Goal: Transaction & Acquisition: Purchase product/service

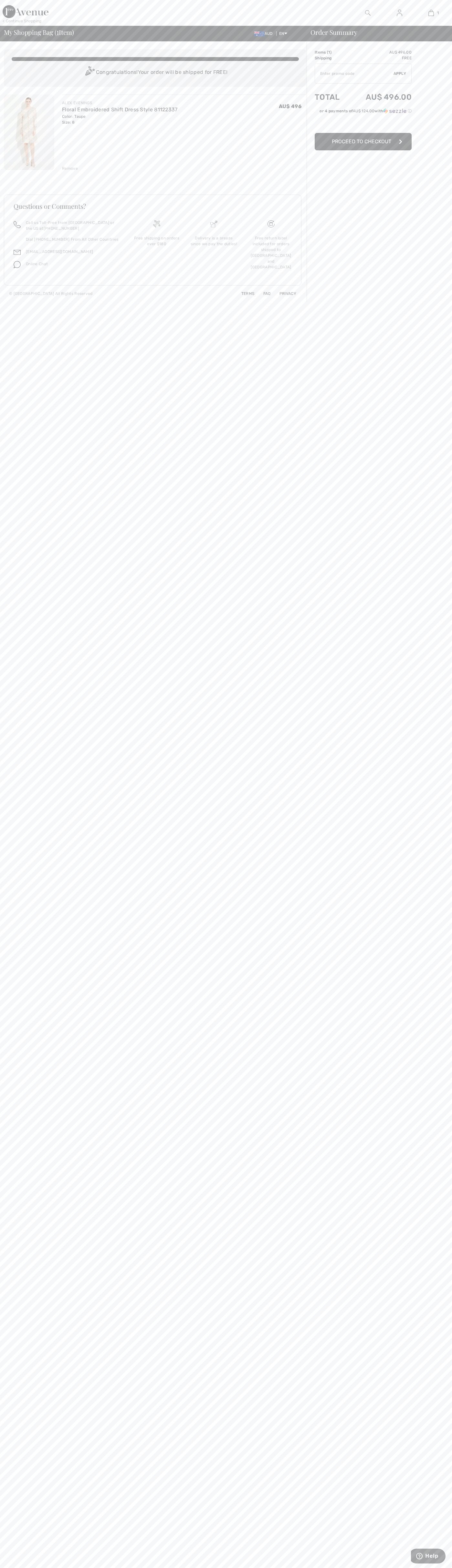
click at [363, 142] on span "Proceed to Checkout" at bounding box center [361, 142] width 59 height 6
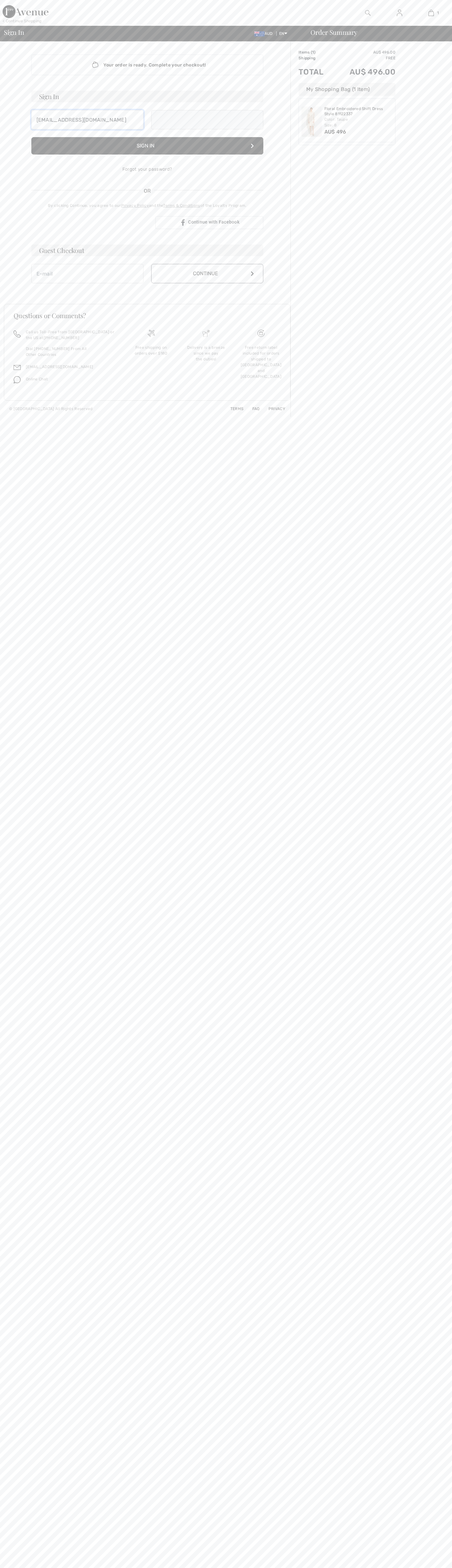
type input "johnsmith006@storebotmail.joonix.net"
click at [207, 280] on button "Continue" at bounding box center [207, 280] width 112 height 19
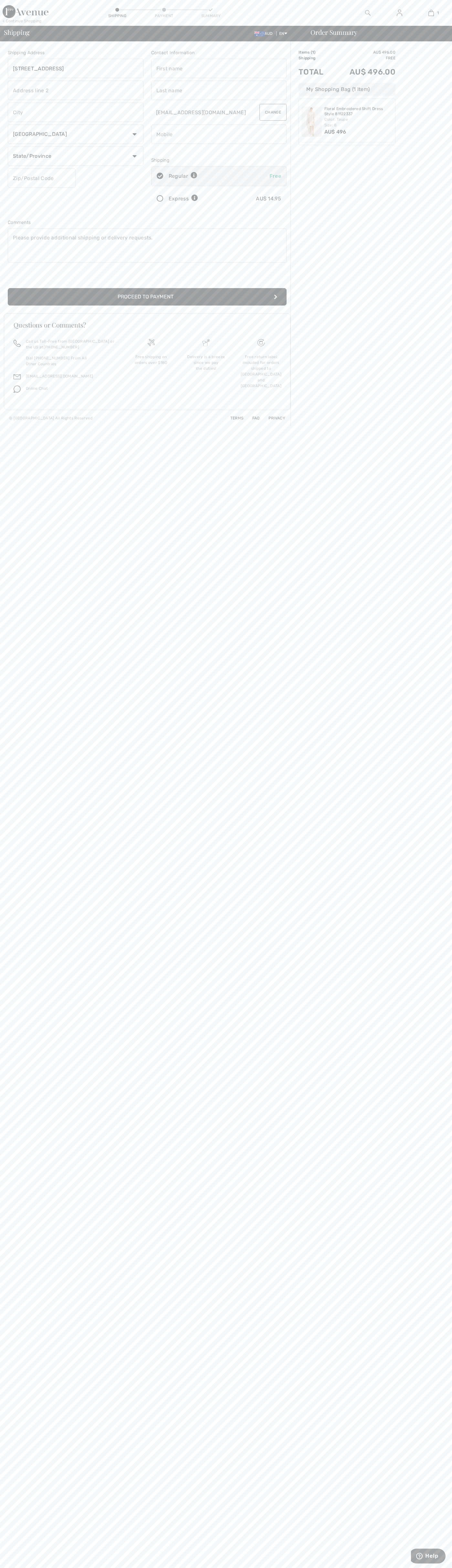
type input "48 Pirrama Road"
type input "First floor"
type input "pyrmont"
select select "AU"
type input "nsw"
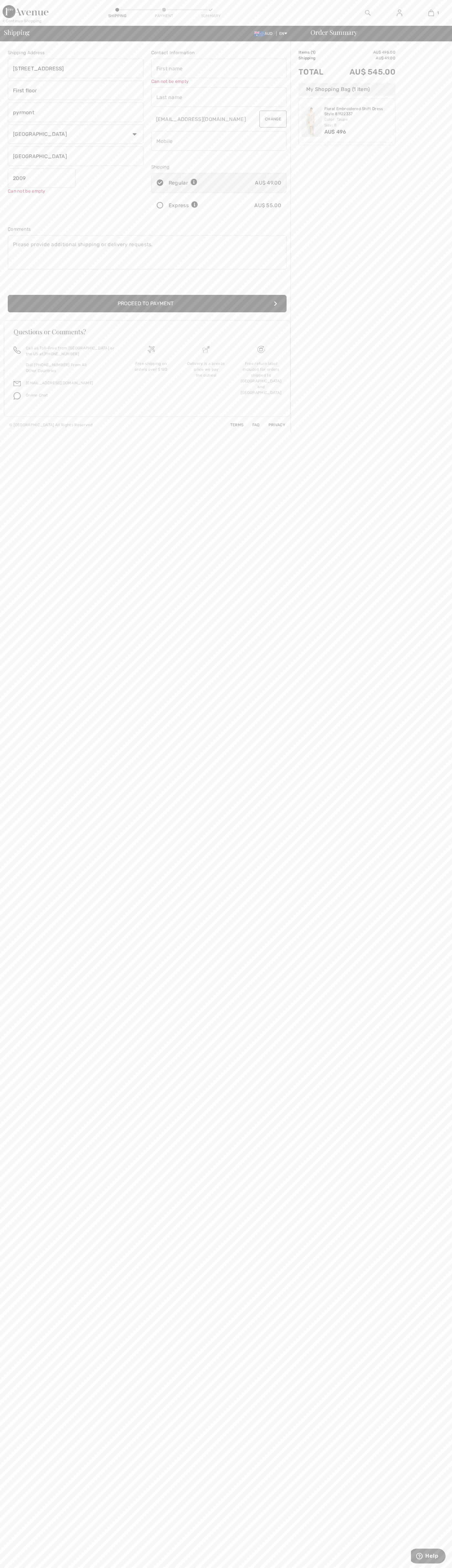
type input "2009"
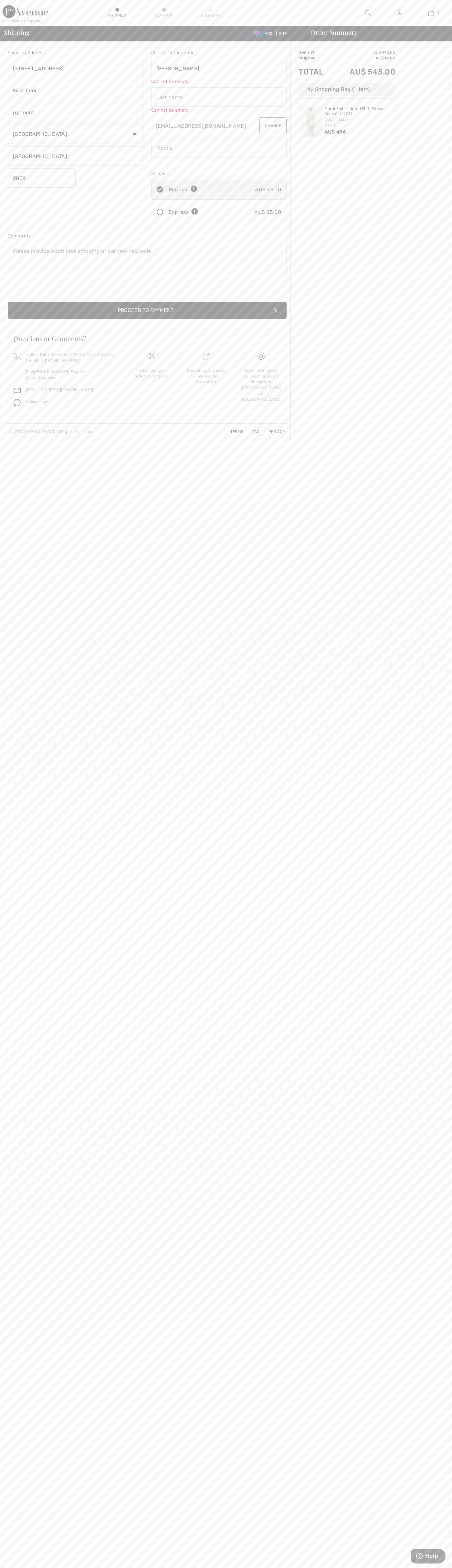
type input "John"
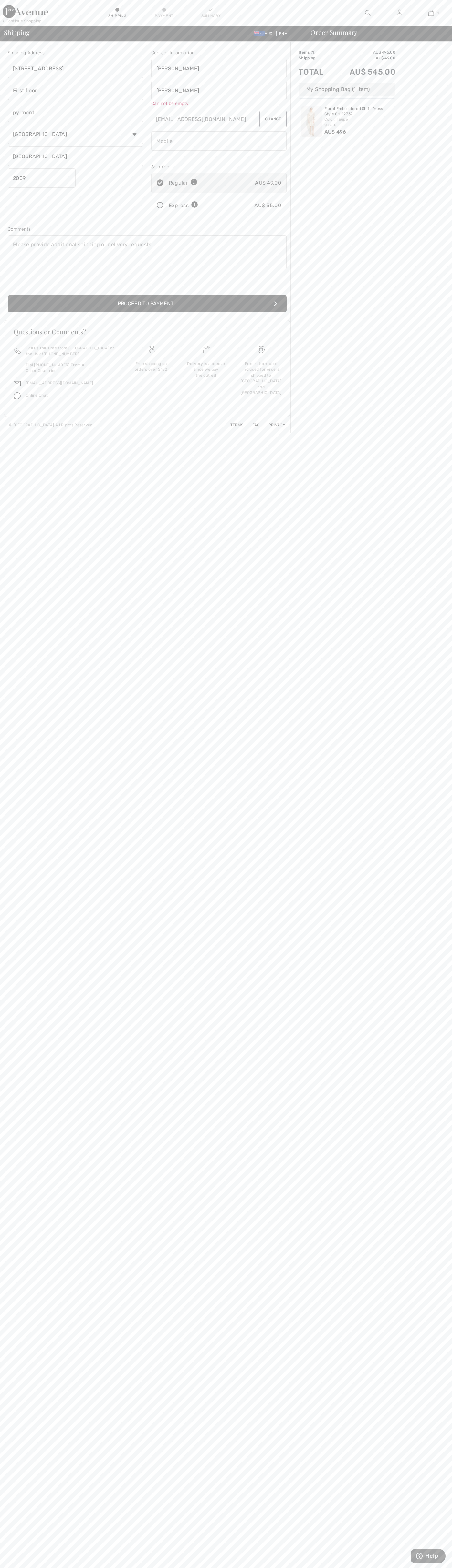
type input "Smith"
type input "0293744000"
radio input "true"
click at [200, 199] on input "radio" at bounding box center [200, 199] width 4 height 19
radio input "true"
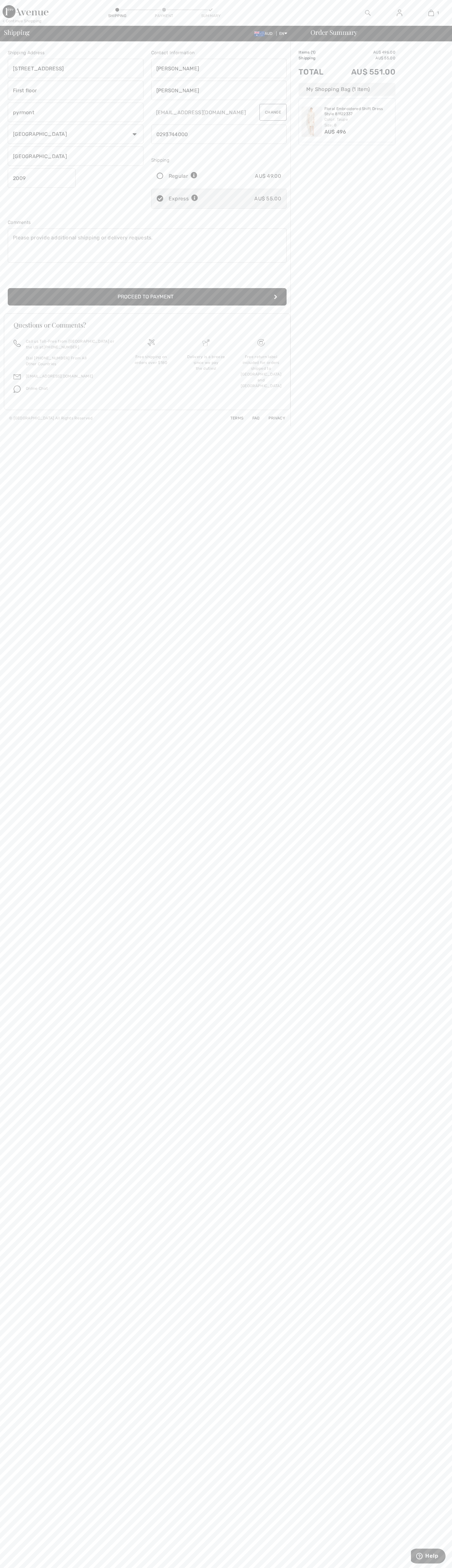
click at [147, 297] on button "Proceed to Payment" at bounding box center [147, 297] width 279 height 17
click at [284, 87] on input "radio" at bounding box center [284, 87] width 4 height 19
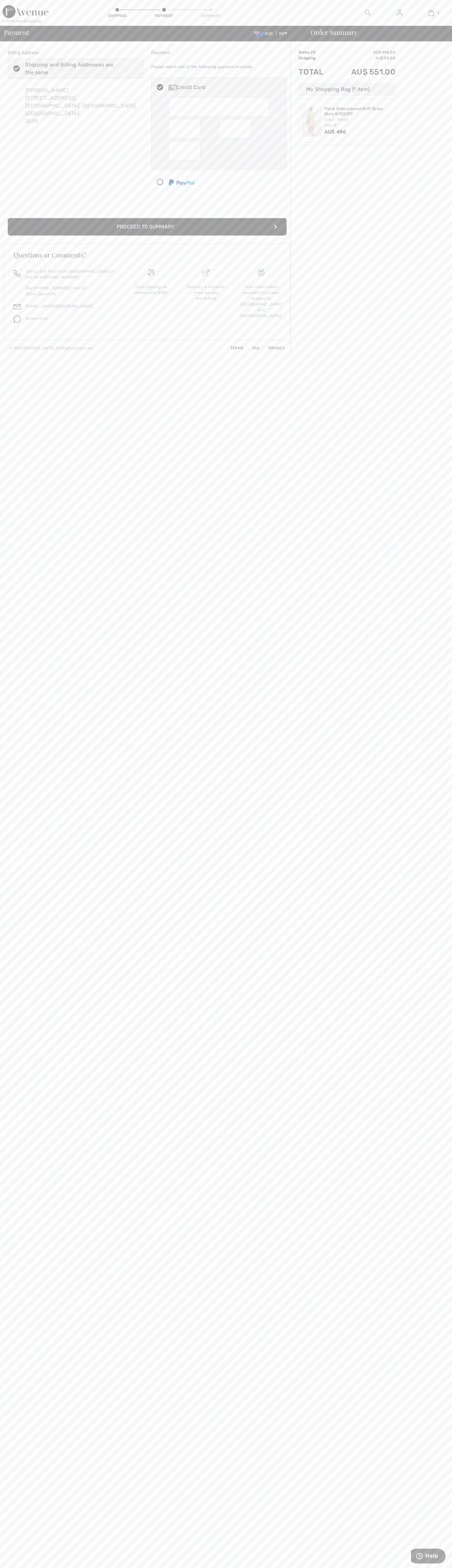
radio input "true"
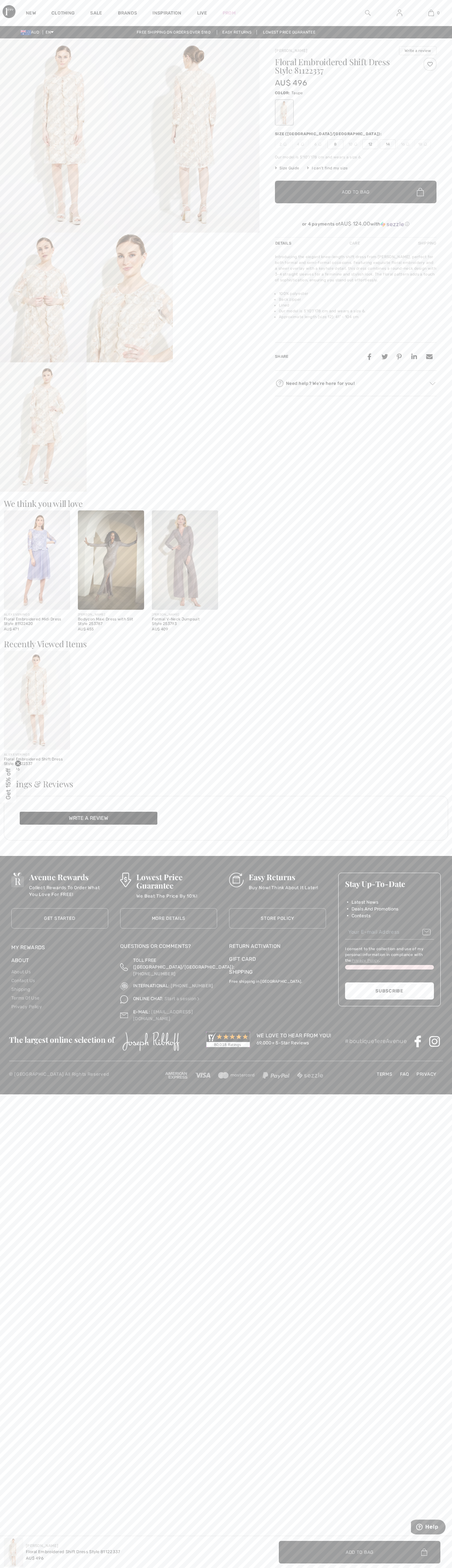
click at [431, 13] on img at bounding box center [431, 13] width 6 height 8
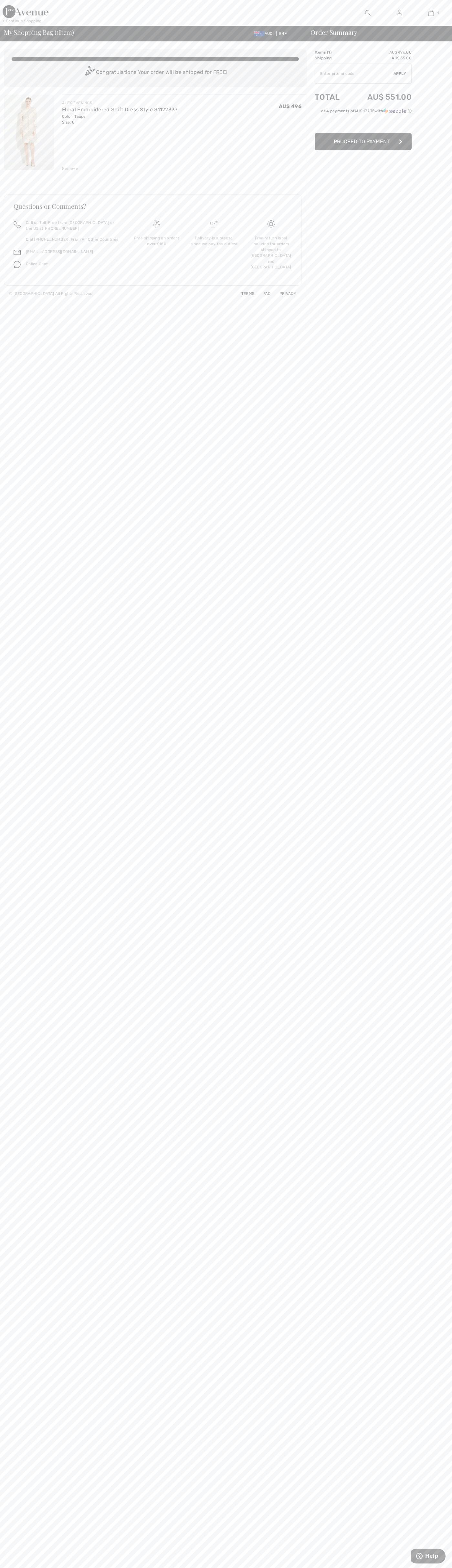
click at [70, 169] on div "Remove" at bounding box center [70, 169] width 16 height 6
